Goal: Obtain resource: Download file/media

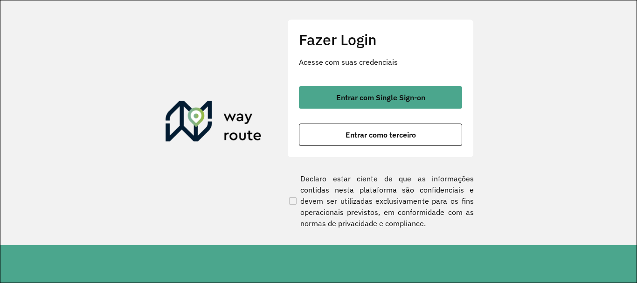
click at [341, 112] on div "Entrar com Single Sign-on Entrar como terceiro" at bounding box center [380, 116] width 163 height 60
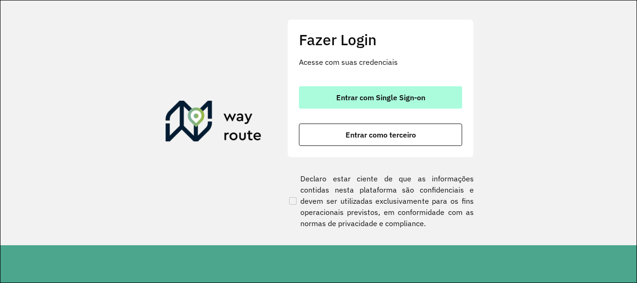
click at [359, 97] on span "Entrar com Single Sign-on" at bounding box center [380, 97] width 89 height 7
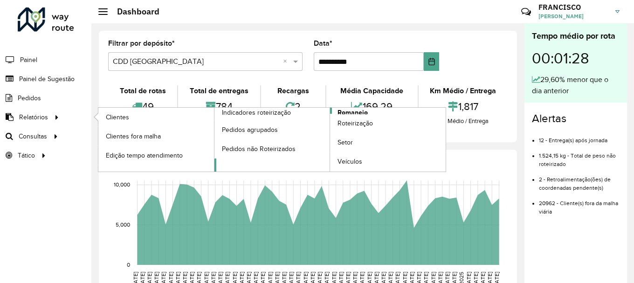
click at [364, 112] on span "Romaneio" at bounding box center [353, 113] width 30 height 10
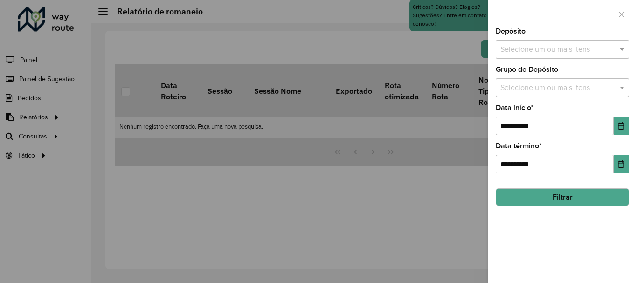
click at [541, 52] on input "text" at bounding box center [557, 49] width 119 height 11
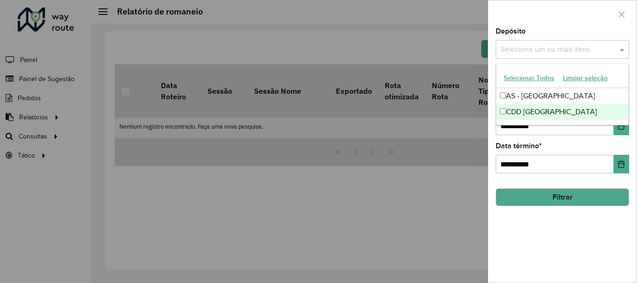
click at [532, 114] on div "CDD Fortaleza" at bounding box center [562, 112] width 132 height 16
click at [587, 217] on div "**********" at bounding box center [562, 155] width 148 height 255
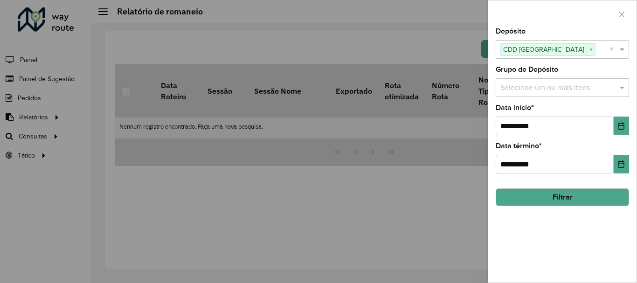
click at [550, 89] on input "text" at bounding box center [557, 88] width 119 height 11
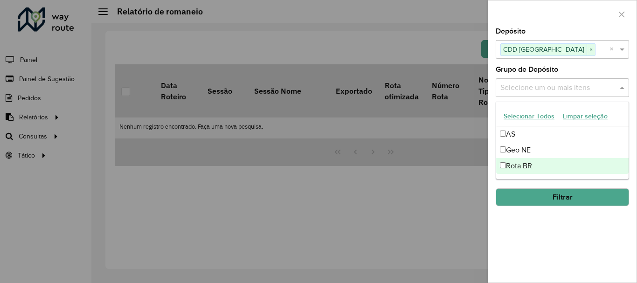
click at [573, 246] on div "**********" at bounding box center [562, 155] width 148 height 255
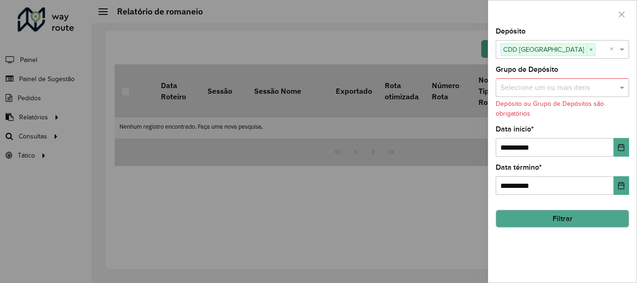
drag, startPoint x: 536, startPoint y: 75, endPoint x: 539, endPoint y: 95, distance: 20.3
click at [537, 82] on div "Grupo de Depósito Selecione um ou mais itens Depósito ou Grupo de Depósitos são…" at bounding box center [562, 92] width 133 height 52
click at [526, 92] on input "text" at bounding box center [557, 88] width 119 height 11
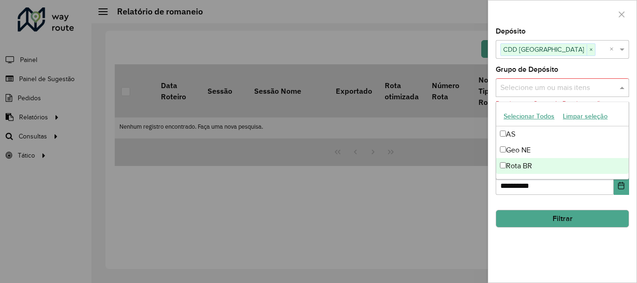
click at [523, 164] on div "Rota BR" at bounding box center [562, 166] width 132 height 16
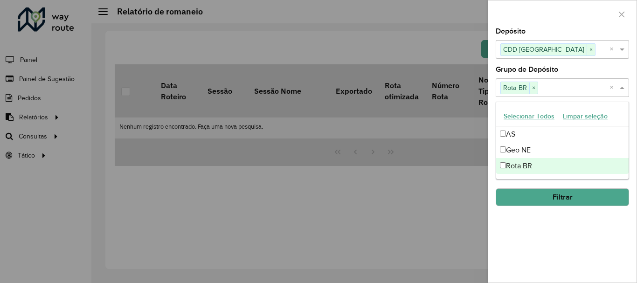
click at [586, 252] on div "**********" at bounding box center [562, 155] width 148 height 255
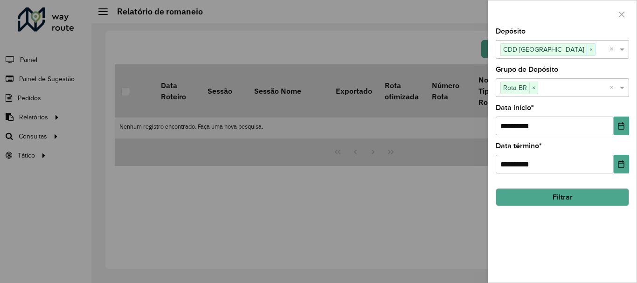
click at [545, 187] on hb-field-button "Filtrar" at bounding box center [562, 193] width 133 height 25
click at [551, 195] on button "Filtrar" at bounding box center [562, 197] width 133 height 18
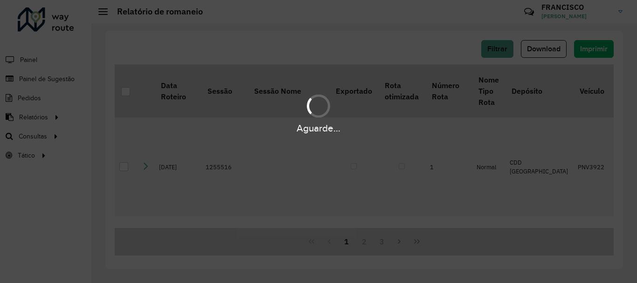
click at [545, 47] on div "Aguarde..." at bounding box center [318, 141] width 637 height 283
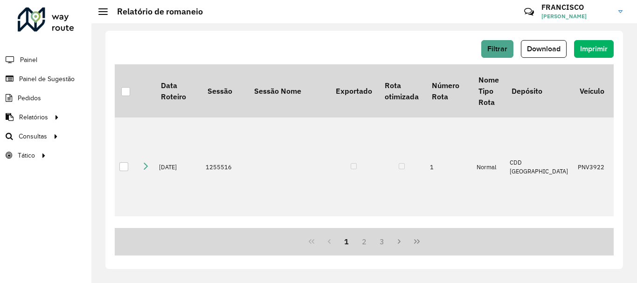
click at [545, 47] on span "Download" at bounding box center [544, 49] width 34 height 8
click at [556, 50] on span "Download" at bounding box center [544, 49] width 34 height 8
